Goal: Task Accomplishment & Management: Complete application form

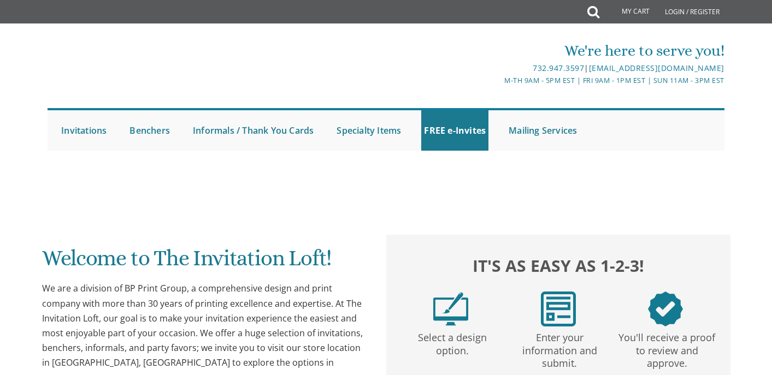
scroll to position [133, 0]
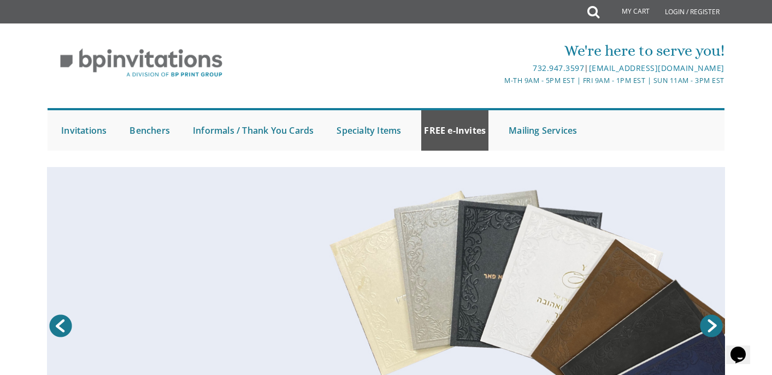
scroll to position [0, 0]
click at [464, 136] on link "FREE e-Invites" at bounding box center [454, 130] width 67 height 40
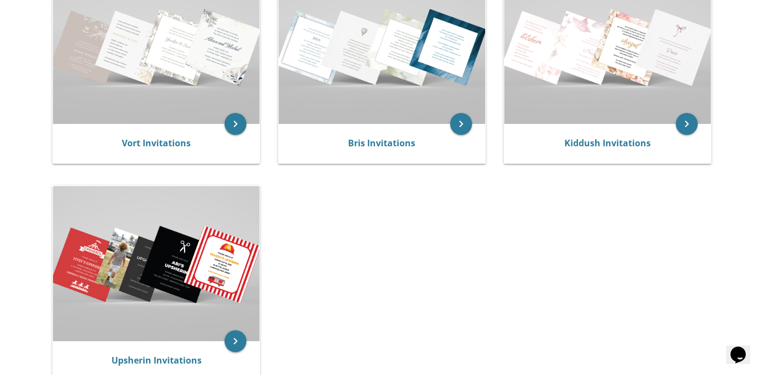
scroll to position [274, 0]
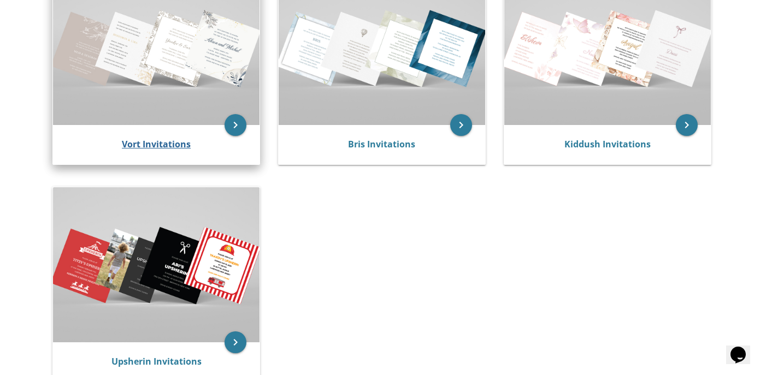
click at [168, 146] on link "Vort Invitations" at bounding box center [156, 144] width 69 height 12
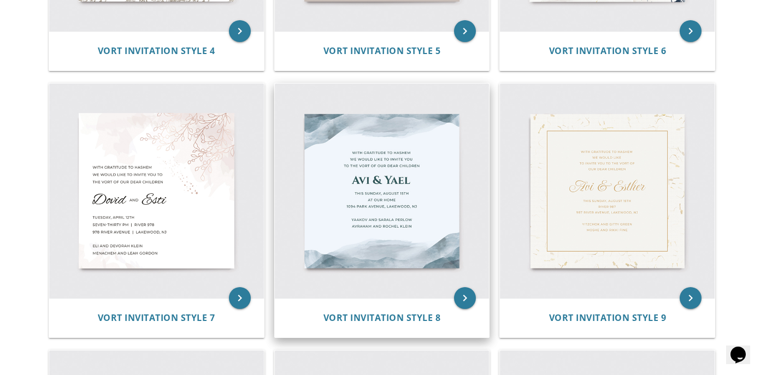
scroll to position [704, 0]
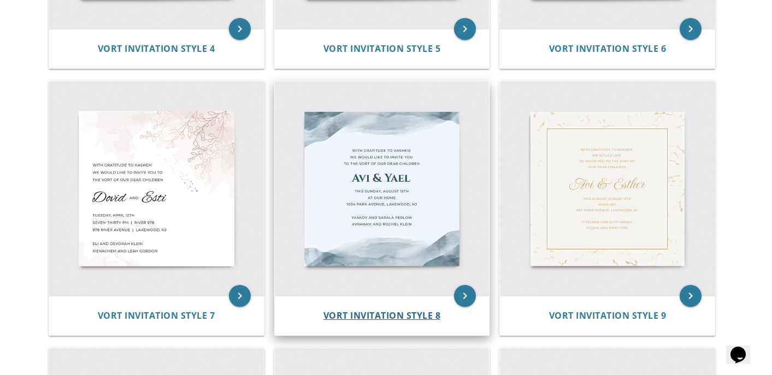
click at [416, 314] on span "Vort Invitation Style 8" at bounding box center [381, 316] width 117 height 12
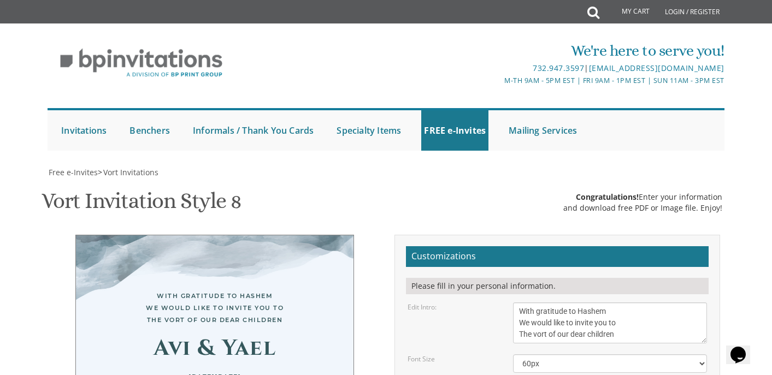
scroll to position [151, 0]
drag, startPoint x: 625, startPoint y: 181, endPoint x: 518, endPoint y: 183, distance: 106.6
click at [518, 303] on textarea "With gratitude to Hashem We would like to invite you to The vort of our dear ch…" at bounding box center [610, 323] width 194 height 41
type textarea "With gratitude to Hashem We would like to invite you to a siyum on"
drag, startPoint x: 564, startPoint y: 239, endPoint x: 511, endPoint y: 238, distance: 52.5
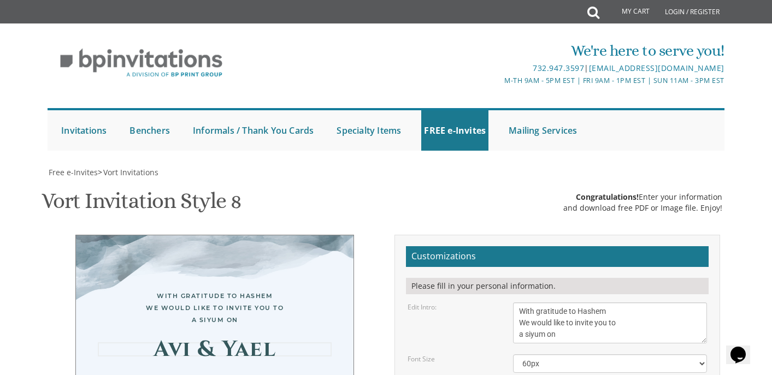
type textarea "Mesachtas"
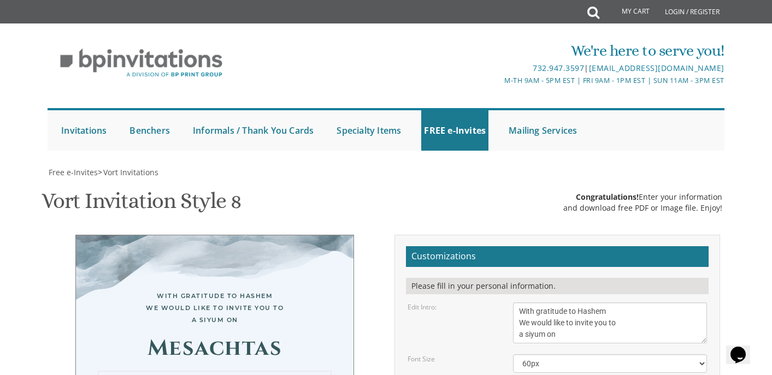
drag, startPoint x: 611, startPoint y: 229, endPoint x: 540, endPoint y: 226, distance: 70.5
drag, startPoint x: 568, startPoint y: 242, endPoint x: 504, endPoint y: 260, distance: 67.1
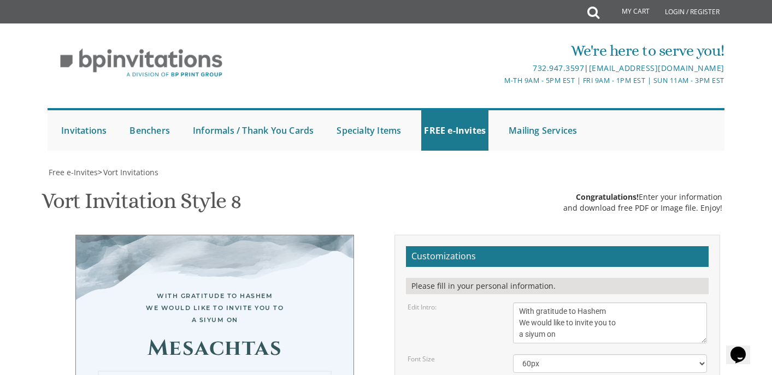
drag, startPoint x: 649, startPoint y: 256, endPoint x: 528, endPoint y: 240, distance: 121.2
type textarea "At shalosh seudos At the Adas"
drag, startPoint x: 619, startPoint y: 294, endPoint x: 509, endPoint y: 281, distance: 110.6
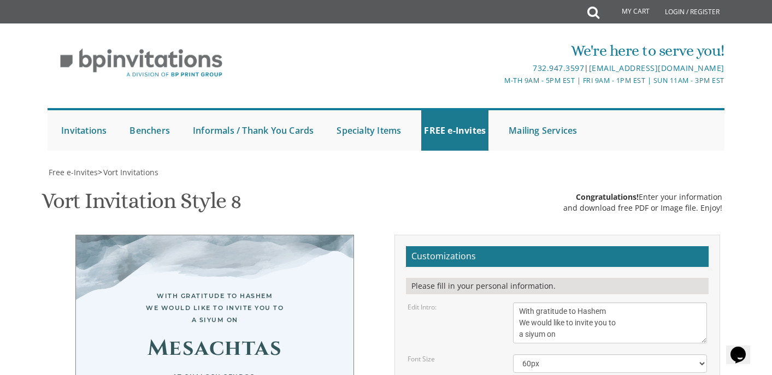
type textarea "Rabbi Novoseller Rabbi Reznitsky"
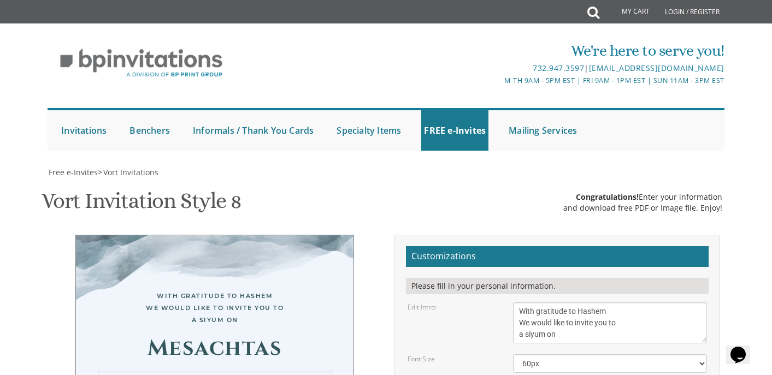
type textarea "At shalosh seudos At the Adas"
type textarea "Maseches Avoda Zara"
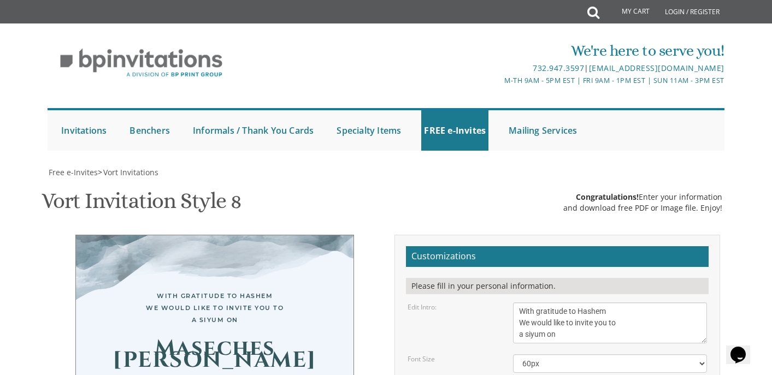
drag, startPoint x: 528, startPoint y: 231, endPoint x: 513, endPoint y: 231, distance: 15.3
type textarea "During shalosh seudos At the Adas"
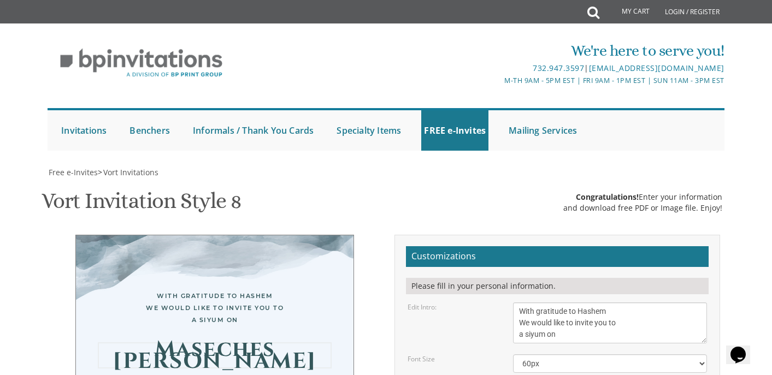
scroll to position [234, 0]
type textarea "Maseches Avoda Zara"
drag, startPoint x: 583, startPoint y: 239, endPoint x: 493, endPoint y: 237, distance: 90.2
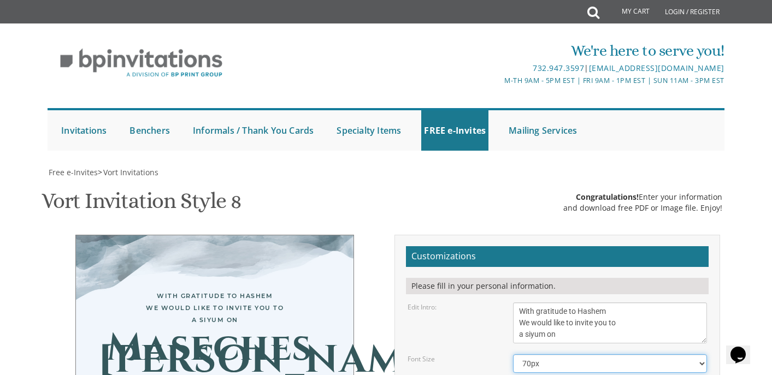
select select "40px"
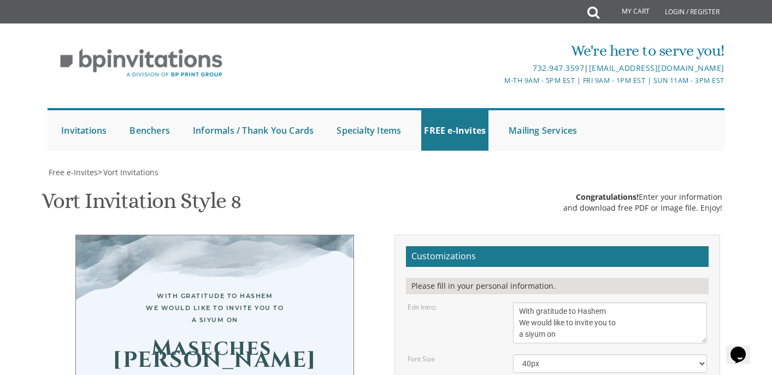
drag, startPoint x: 587, startPoint y: 252, endPoint x: 508, endPoint y: 237, distance: 80.2
type textarea "The Daf Yomi Shiur"
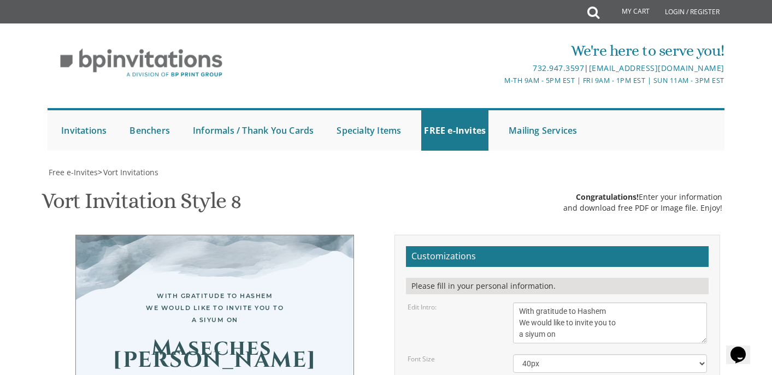
type textarea "During shalosh seudos At the Adas Shabbos Parshas Ki Setzei"
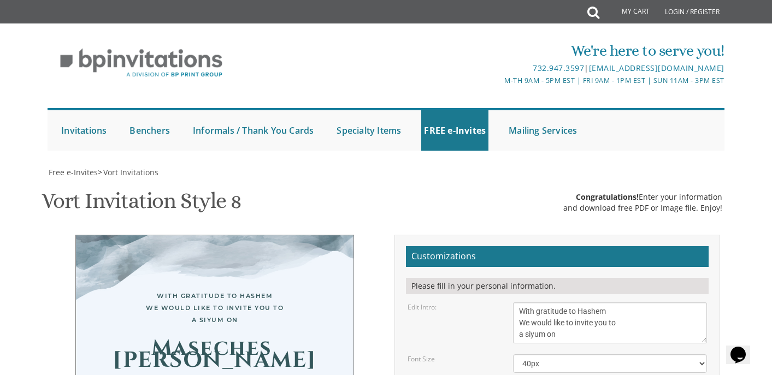
type input "ymreznitsky@gmail.com"
drag, startPoint x: 545, startPoint y: 209, endPoint x: 513, endPoint y: 207, distance: 32.9
type textarea "shalosh seudos At the Adas Shabbos Parshas Ki Setzei"
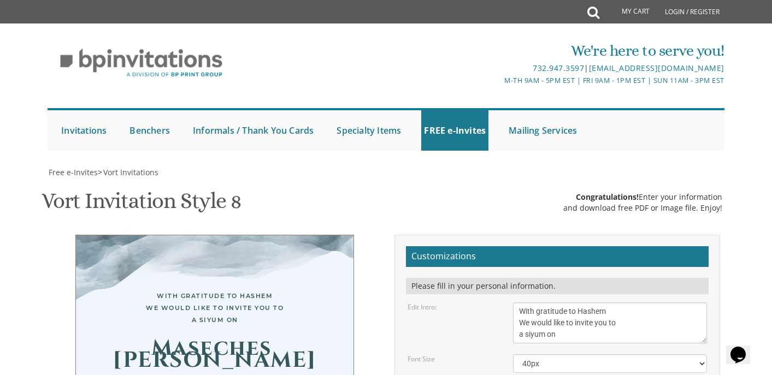
scroll to position [0, 0]
drag, startPoint x: 615, startPoint y: 81, endPoint x: 450, endPoint y: 61, distance: 166.3
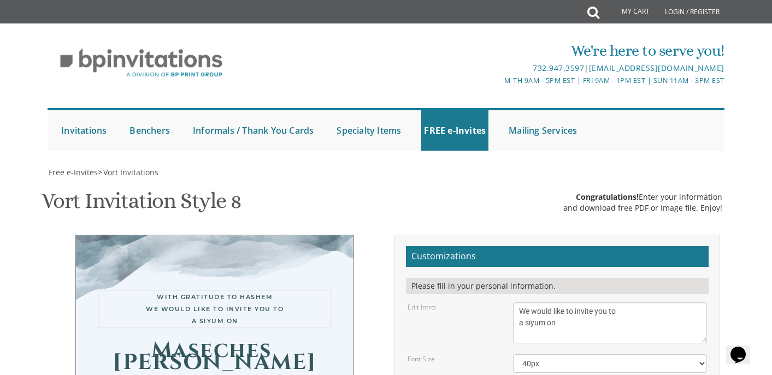
click at [521, 303] on textarea "With gratitude to Hashem We would like to invite you to The vort of our dear ch…" at bounding box center [610, 323] width 194 height 41
click at [523, 303] on textarea "With gratitude to Hashem We would like to invite you to The vort of our dear ch…" at bounding box center [610, 323] width 194 height 41
click at [606, 303] on textarea "With gratitude to Hashem We would like to invite you to The vort of our dear ch…" at bounding box center [610, 323] width 194 height 41
click at [601, 303] on textarea "With gratitude to Hashem We would like to invite you to The vort of our dear ch…" at bounding box center [610, 323] width 194 height 41
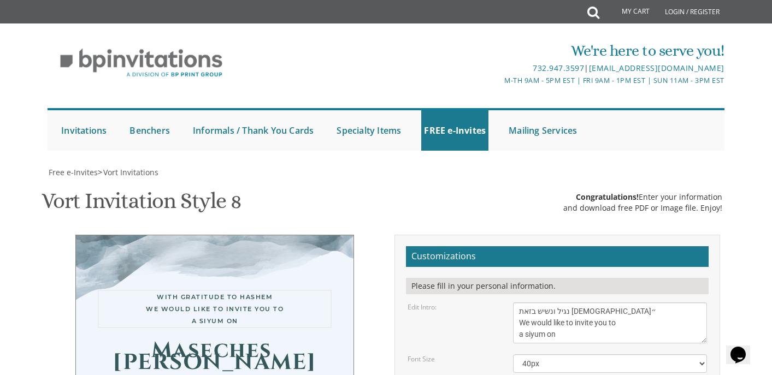
click at [603, 303] on textarea "With gratitude to Hashem We would like to invite you to The vort of our dear ch…" at bounding box center [610, 323] width 194 height 41
type textarea "נגיל ונשיש בזאת התורה״" We would like to invite you to a siyum on"
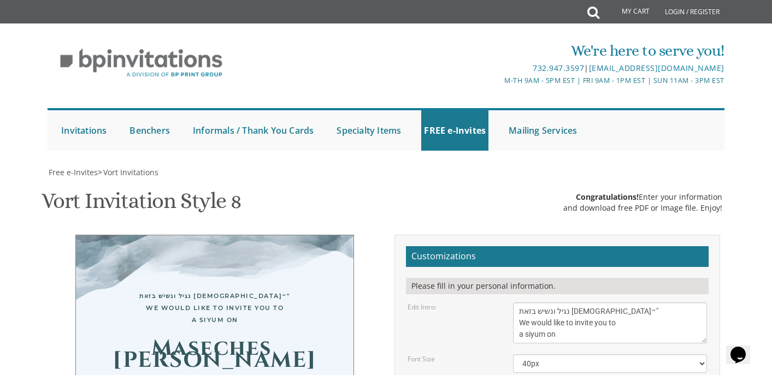
type textarea "The Daf Yomi Shiur R' Yaacov Meir Reznitsky , R' Avrohom Meyer Levitt,"
click at [196, 235] on div "נגיל ונשיש בזאת התורה״" We would like to invite you to a siyum on Maseches Avod…" at bounding box center [214, 373] width 279 height 277
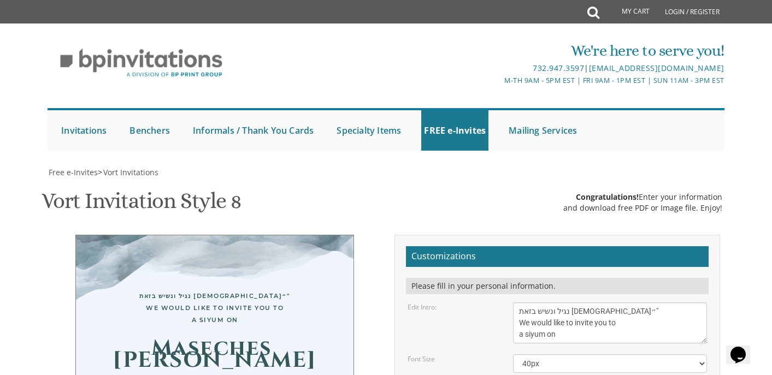
click at [223, 235] on div "נגיל ונשיש בזאת התורה״" We would like to invite you to a siyum on Maseches Avod…" at bounding box center [214, 373] width 279 height 277
click at [533, 303] on textarea "With gratitude to Hashem We would like to invite you to The vort of our dear ch…" at bounding box center [610, 323] width 194 height 41
click at [529, 303] on textarea "With gratitude to Hashem We would like to invite you to The vort of our dear ch…" at bounding box center [610, 323] width 194 height 41
type textarea "נגיל ונשיש בזאת התורה״" ADAS YIsrael would like to invite you to a siyum on"
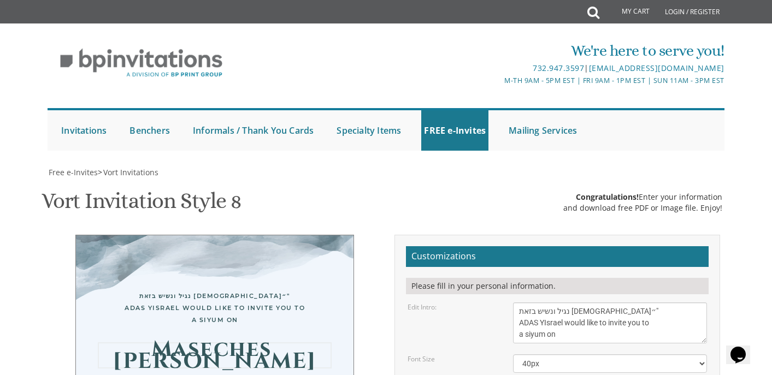
type textarea "Maseches Avoda Zara"
drag, startPoint x: 564, startPoint y: 181, endPoint x: 513, endPoint y: 182, distance: 51.4
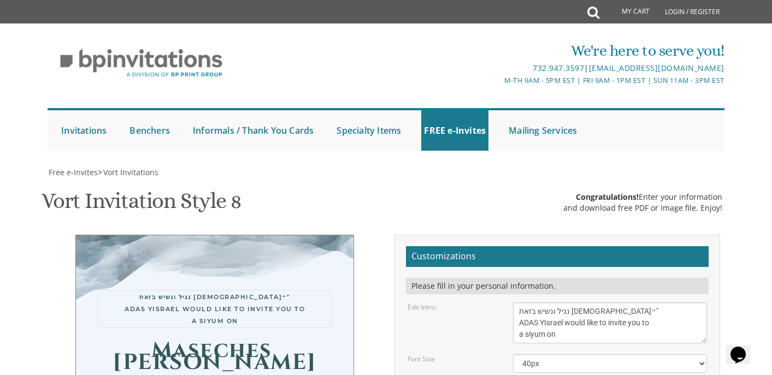
click at [513, 303] on textarea "With gratitude to Hashem We would like to invite you to The vort of our dear ch…" at bounding box center [610, 323] width 194 height 41
type textarea "נגיל ונשיש בזאת התורה״" ADAS YIsrael would like to invite you to"
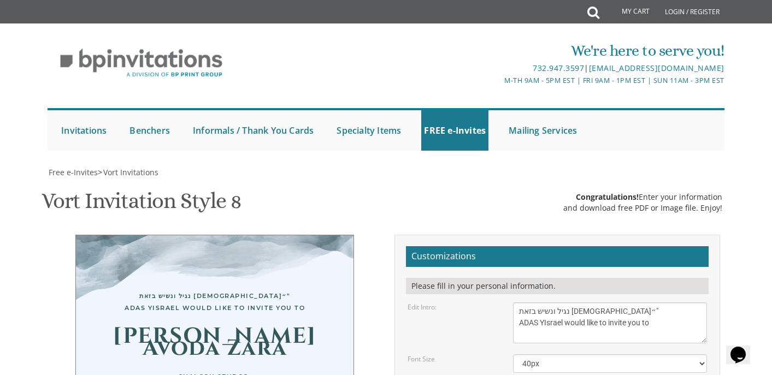
drag, startPoint x: 615, startPoint y: 213, endPoint x: 622, endPoint y: 231, distance: 19.2
type textarea "S"
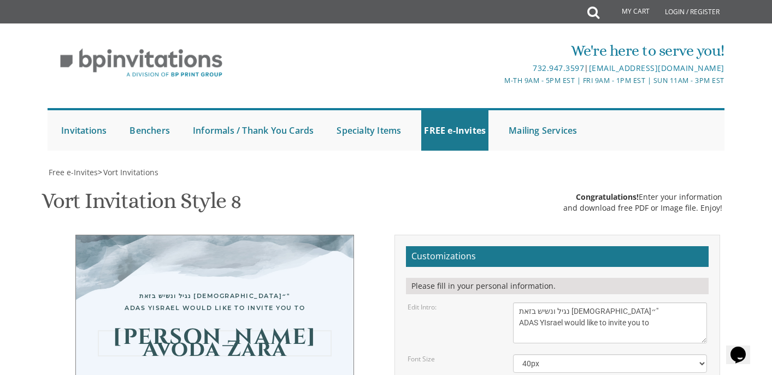
type textarea "z"
type textarea "ם"
type textarea "ז"
type textarea "ס"
type textarea "י"
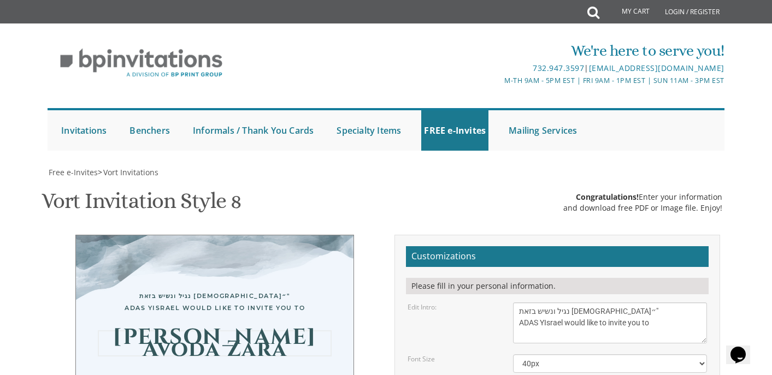
type textarea "ן"
type textarea "ם"
type textarea "ן"
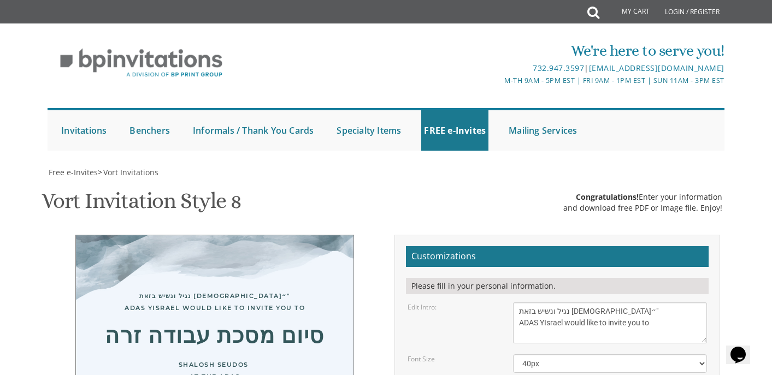
click at [444, 181] on div "Vort Invitation Style 8 SKU: vort8 Congratulations! Enter your information and …" at bounding box center [386, 202] width 689 height 43
click at [426, 181] on div "Vort Invitation Style 8 SKU: vort8 Congratulations! Enter your information and …" at bounding box center [386, 202] width 689 height 43
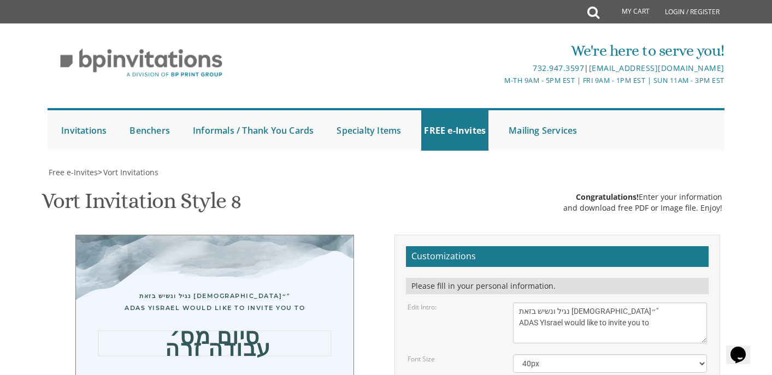
click at [377, 181] on div "Vort Invitation Style 8 SKU: vort8 Congratulations! Enter your information and …" at bounding box center [386, 202] width 689 height 43
type textarea "סיום מס׳ עבודה זרה"
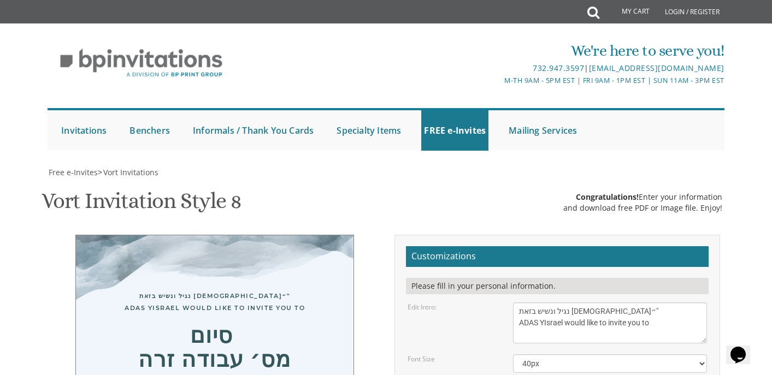
click at [398, 181] on div "Vort Invitation Style 8 SKU: vort8 Congratulations! Enter your information and …" at bounding box center [386, 202] width 689 height 43
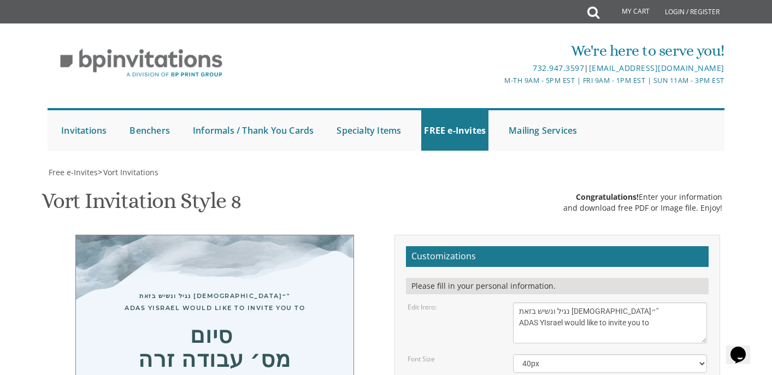
scroll to position [10, 0]
type textarea "The Daf Yomi Shiur R' Yaacov Meir Reznitsky , R' Avrohom Meyer Levitt, R' Aron …"
click at [450, 181] on div "Vort Invitation Style 8 SKU: vort8 Congratulations! Enter your information and …" at bounding box center [386, 202] width 689 height 43
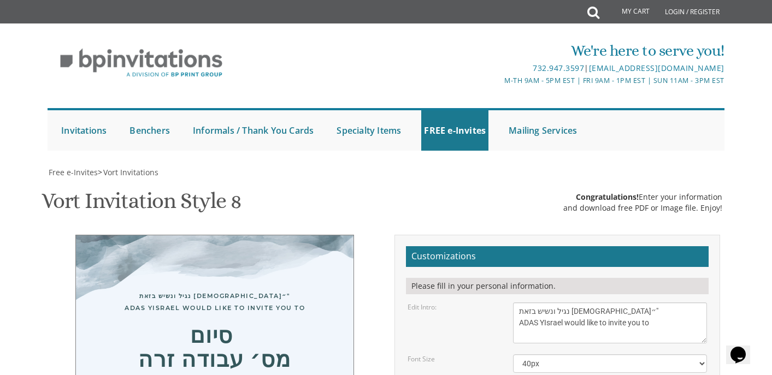
drag, startPoint x: 274, startPoint y: 189, endPoint x: 263, endPoint y: 184, distance: 12.2
click at [269, 235] on div "נגיל ונשיש בזאת התורה״" ADAS YIsrael would like to invite you to סיום מס׳ עבודה…" at bounding box center [214, 379] width 279 height 289
